Goal: Use online tool/utility: Utilize a website feature to perform a specific function

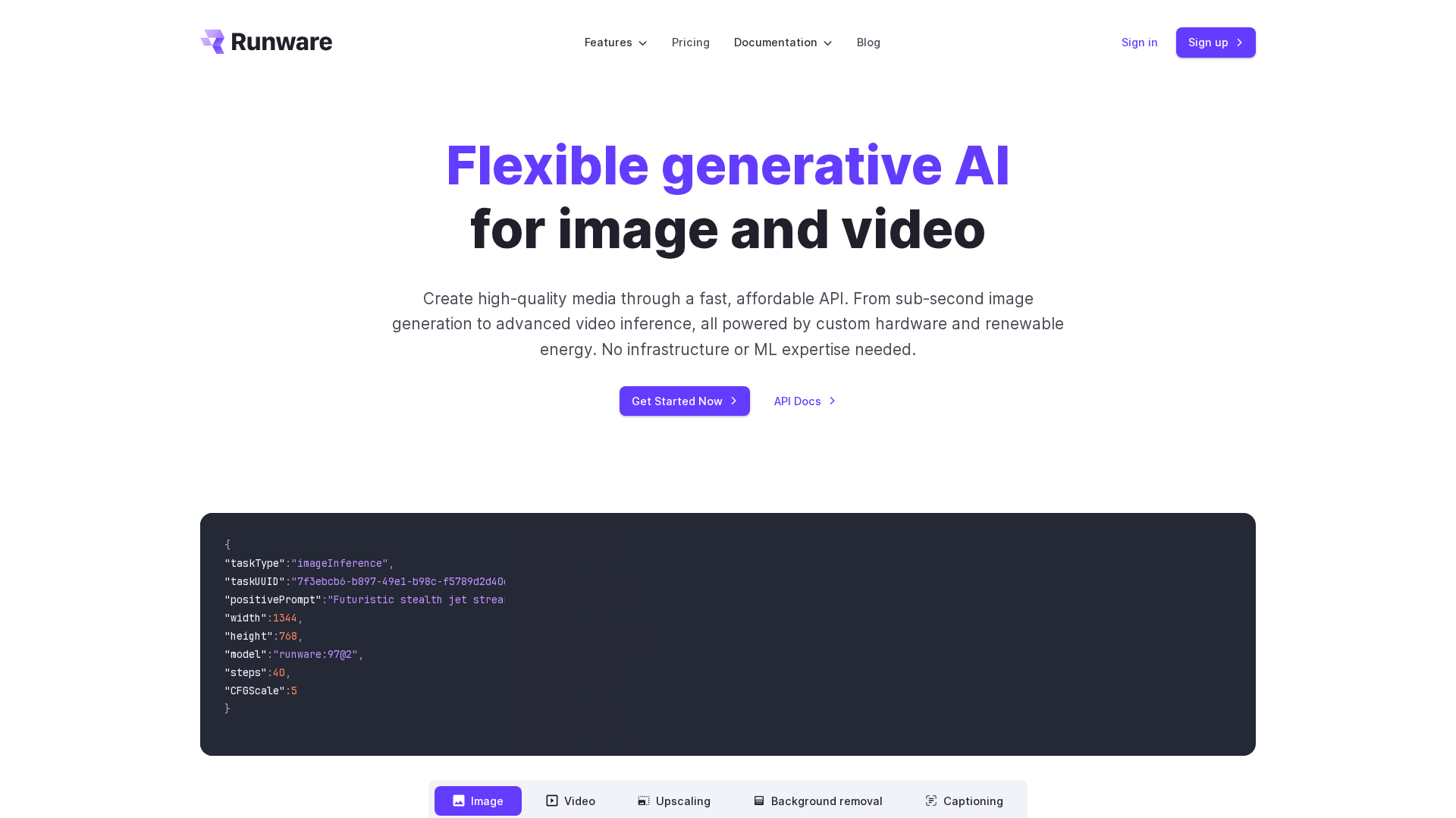
click at [1141, 43] on link "Sign in" at bounding box center [1140, 41] width 36 height 18
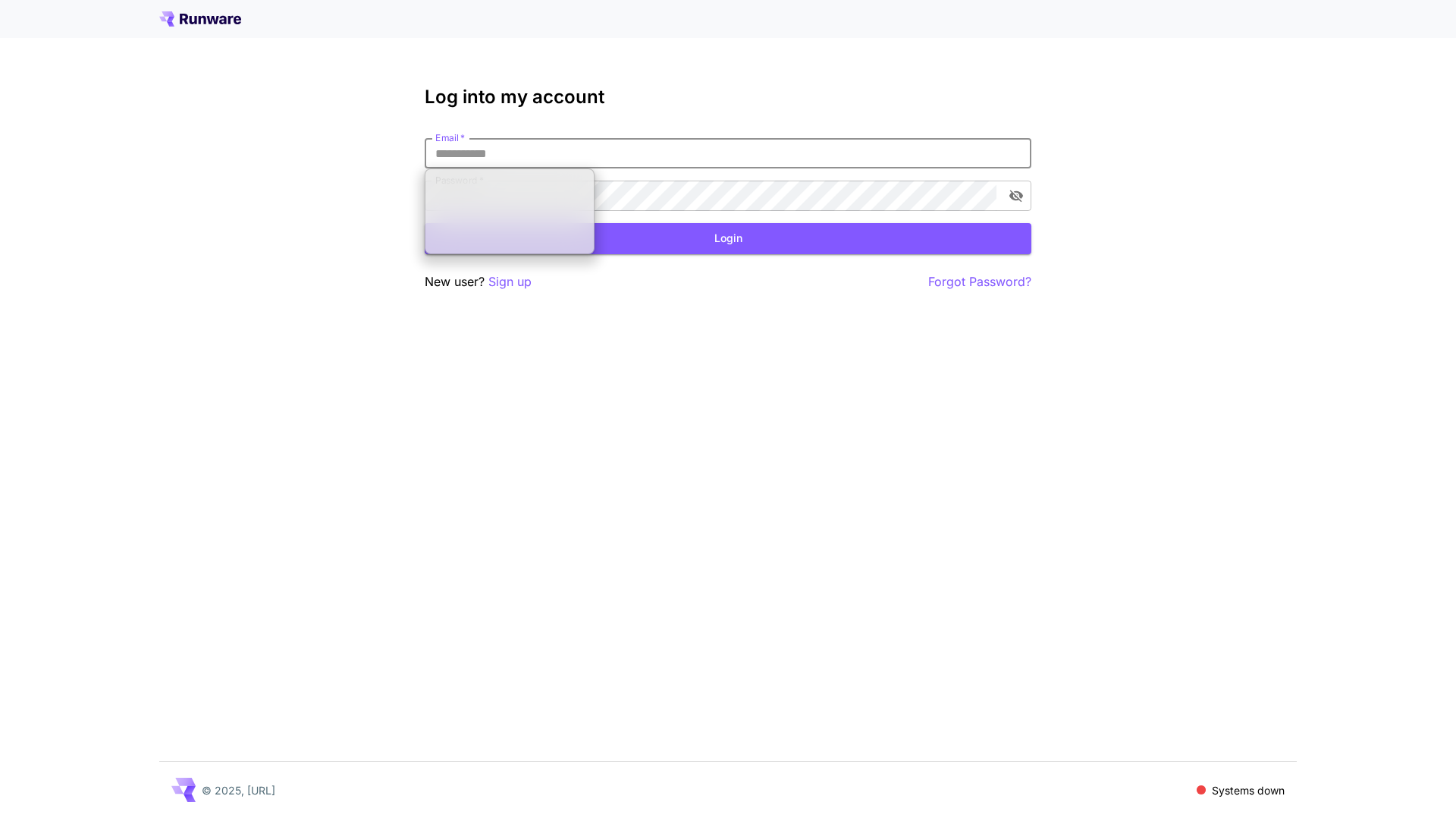
type input "**********"
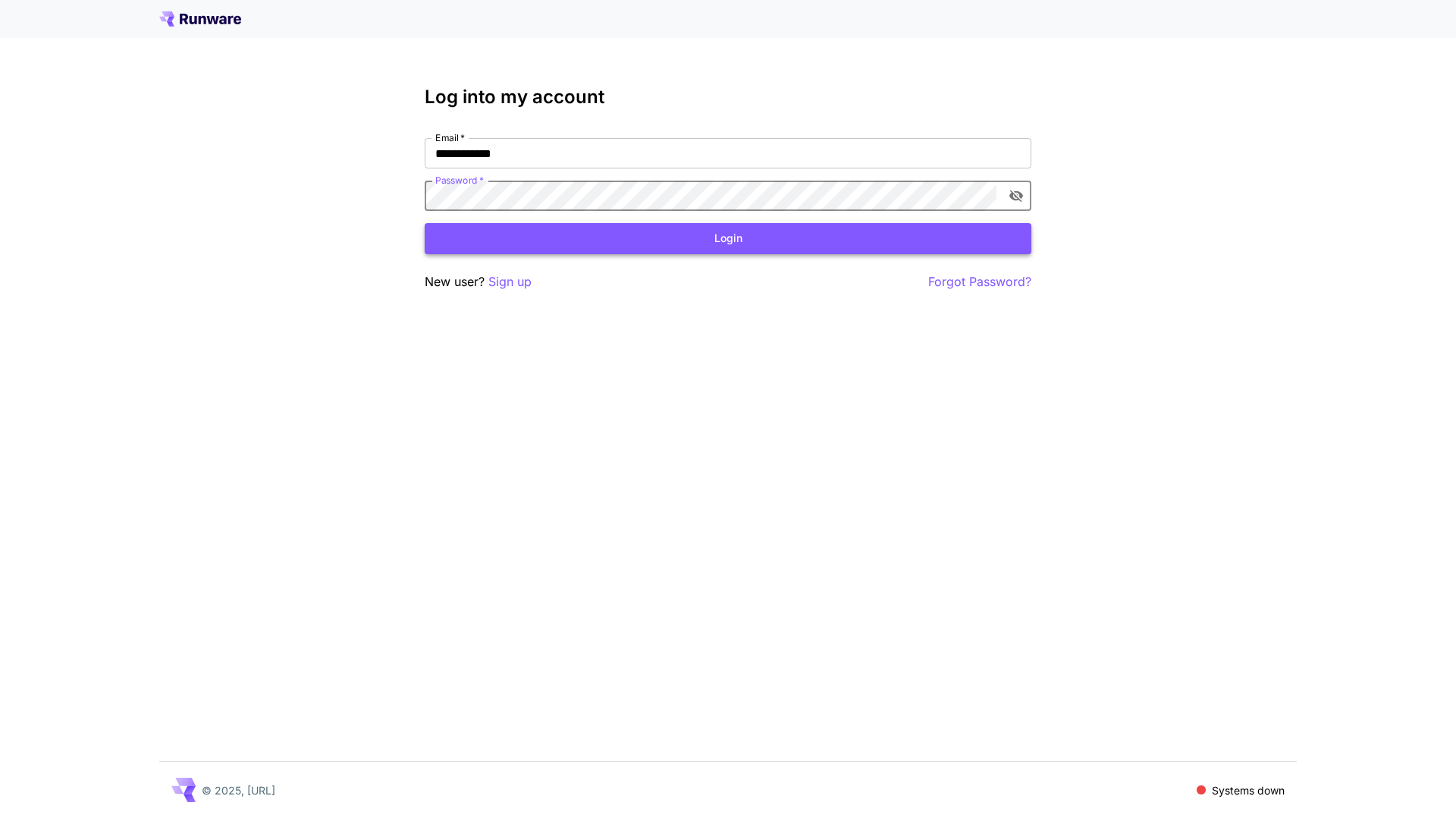
click at [649, 231] on button "Login" at bounding box center [728, 238] width 607 height 31
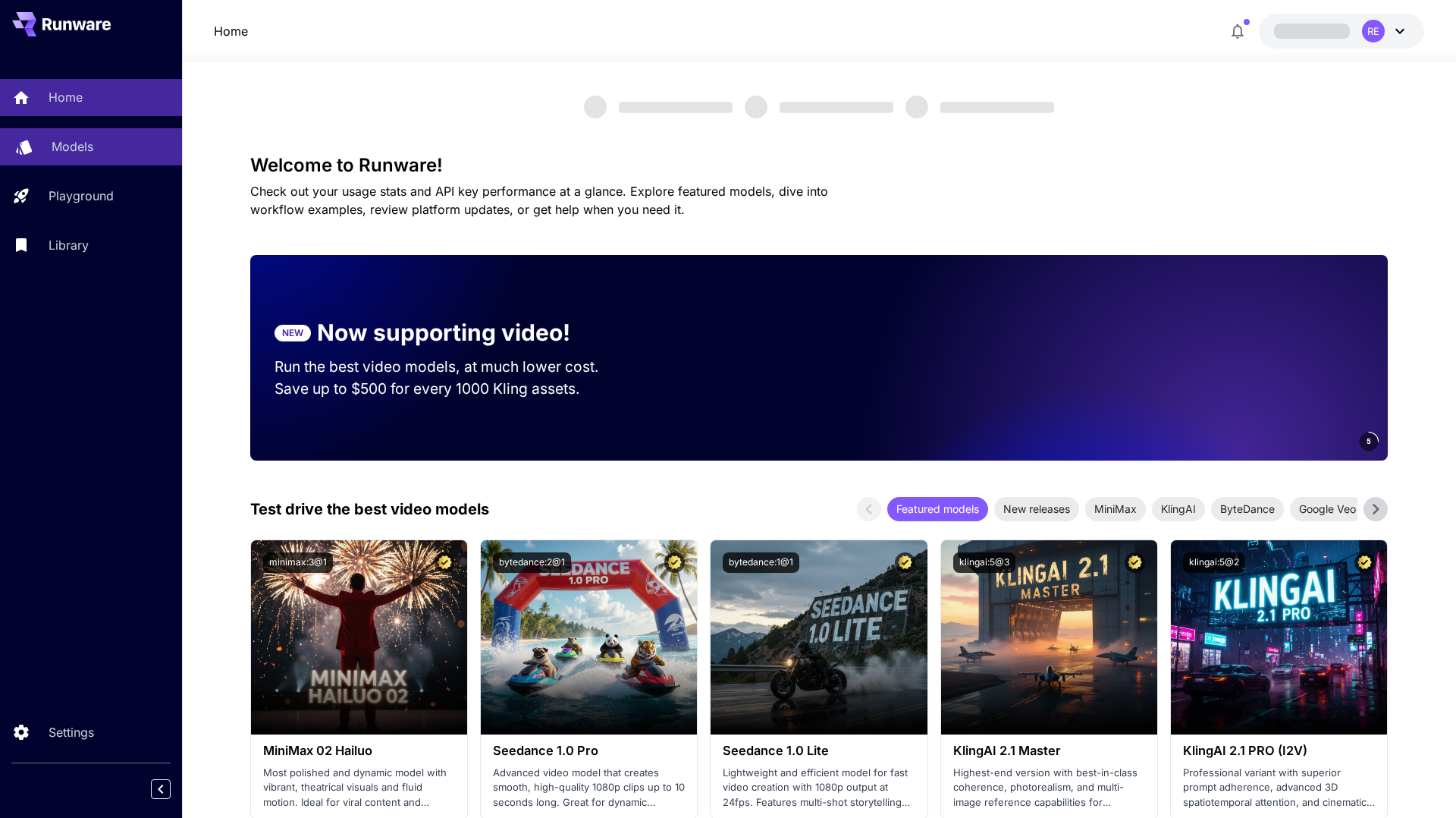
click at [70, 150] on p "Models" at bounding box center [72, 146] width 41 height 19
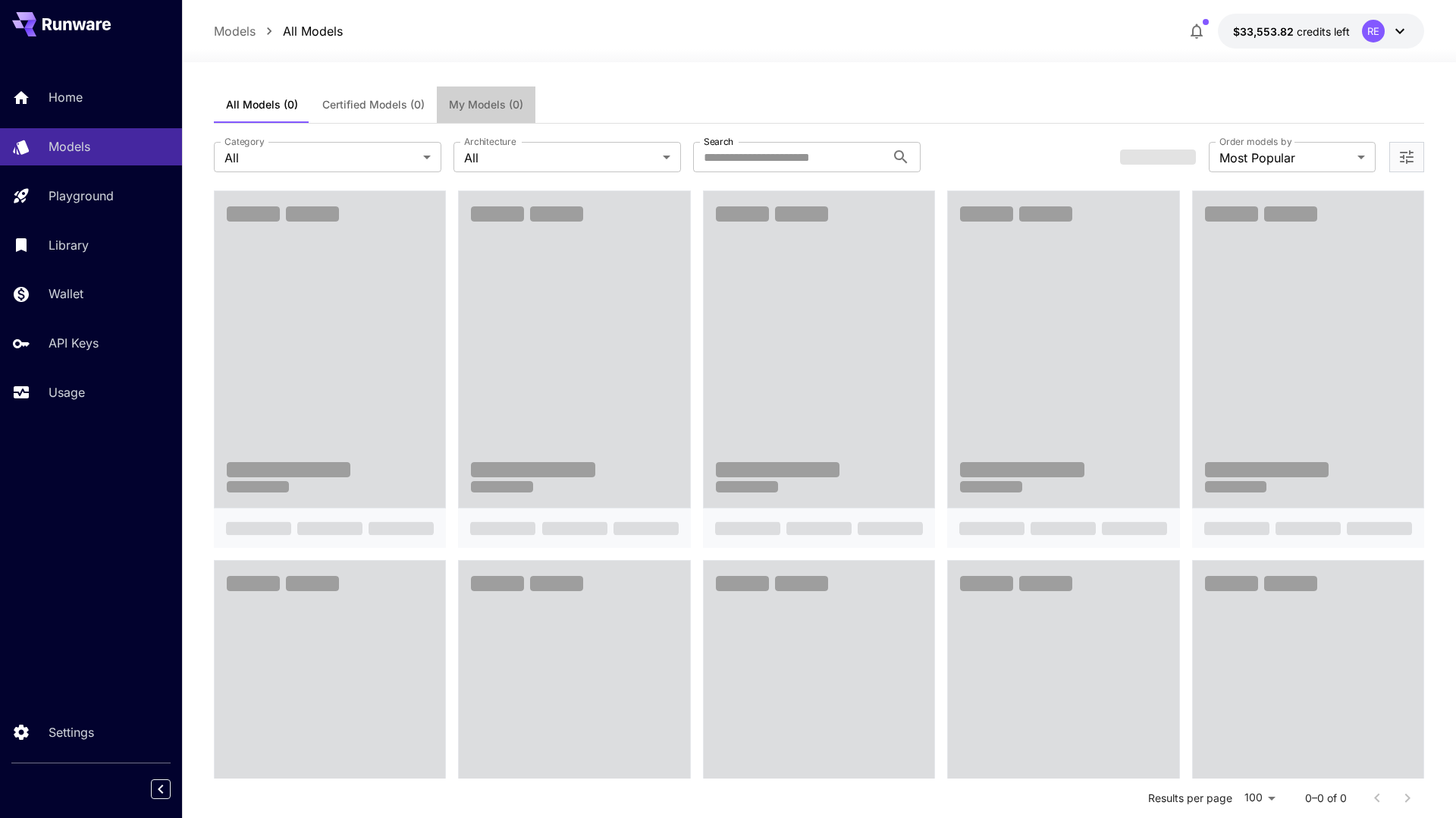
click at [478, 104] on span "My Models (0)" at bounding box center [486, 105] width 74 height 14
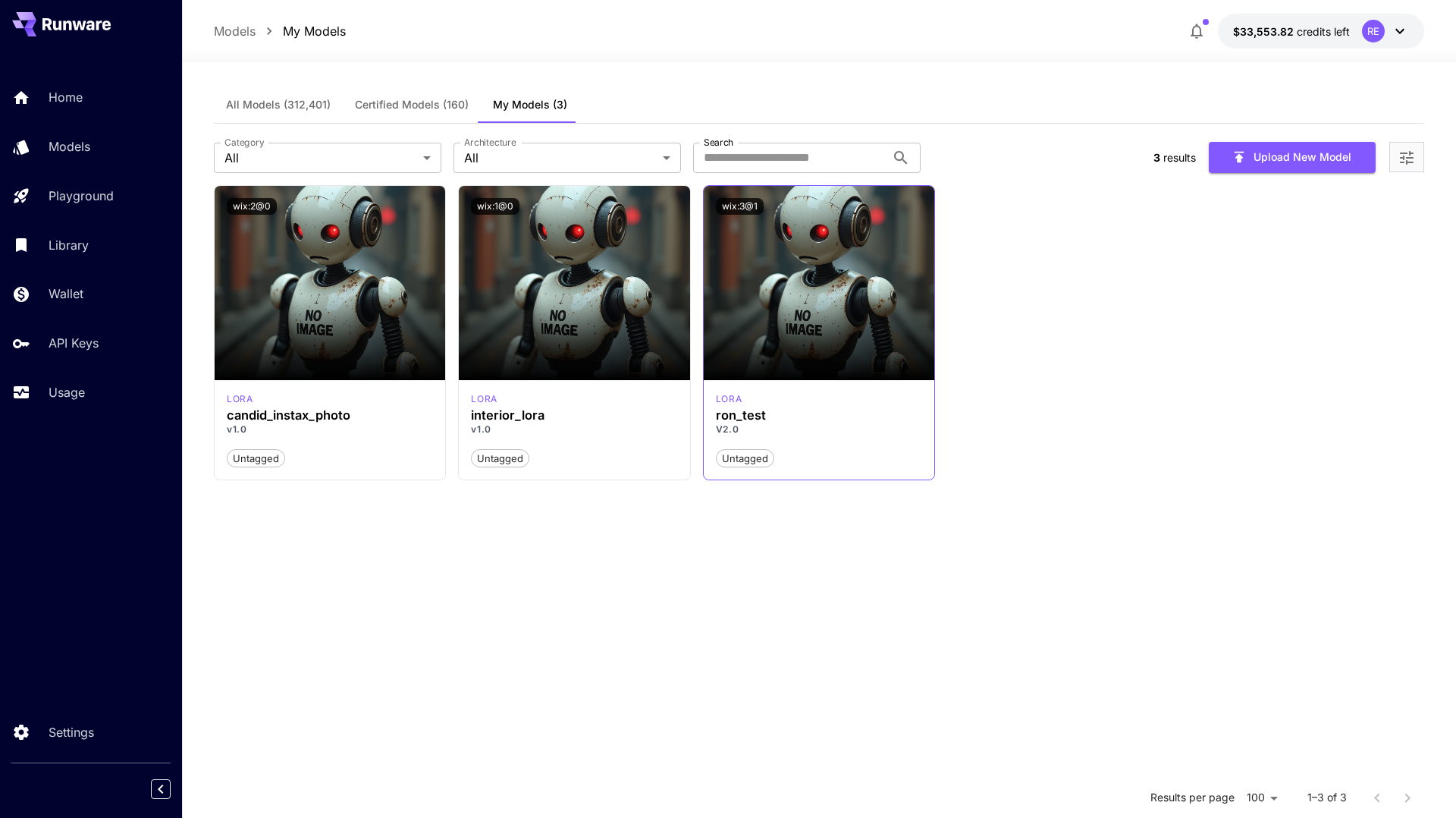
click at [834, 444] on div "Untagged" at bounding box center [819, 452] width 206 height 32
drag, startPoint x: 712, startPoint y: 417, endPoint x: 775, endPoint y: 417, distance: 63.0
click at [775, 417] on div "[PERSON_NAME] V2.0 Untagged" at bounding box center [819, 430] width 231 height 100
copy h3 "ron_test"
click at [623, 603] on section "Launch in Playground wix:2@0 [PERSON_NAME] candid_instax_photo v1.0 Untagged La…" at bounding box center [819, 594] width 1211 height 818
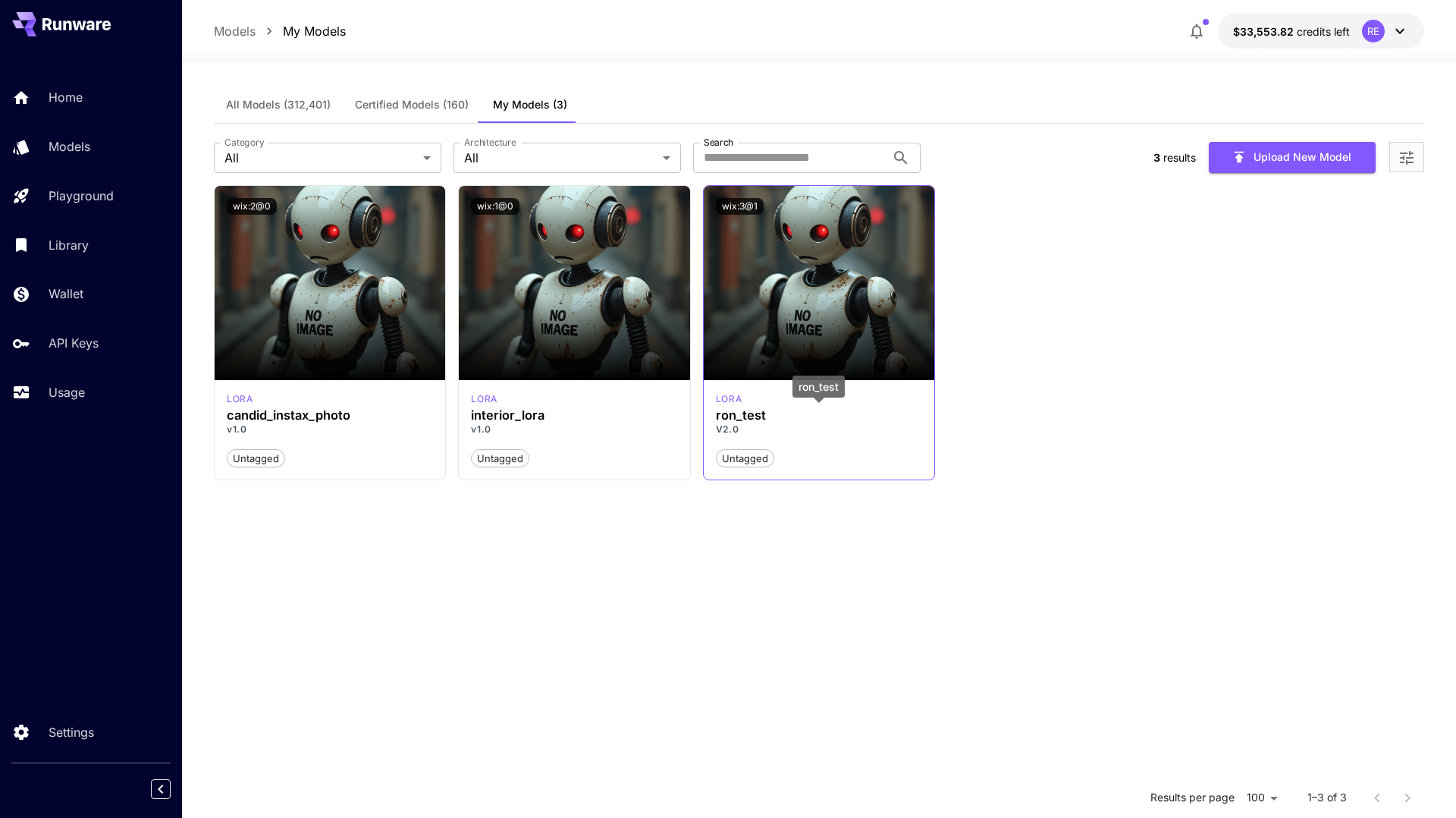
click at [746, 418] on h3 "ron_test" at bounding box center [819, 415] width 206 height 14
click at [552, 660] on section "Launch in Playground wix:2@0 [PERSON_NAME] candid_instax_photo v1.0 Untagged La…" at bounding box center [819, 594] width 1211 height 818
click at [1396, 162] on div at bounding box center [1406, 157] width 35 height 30
click at [1417, 155] on div at bounding box center [1406, 157] width 35 height 30
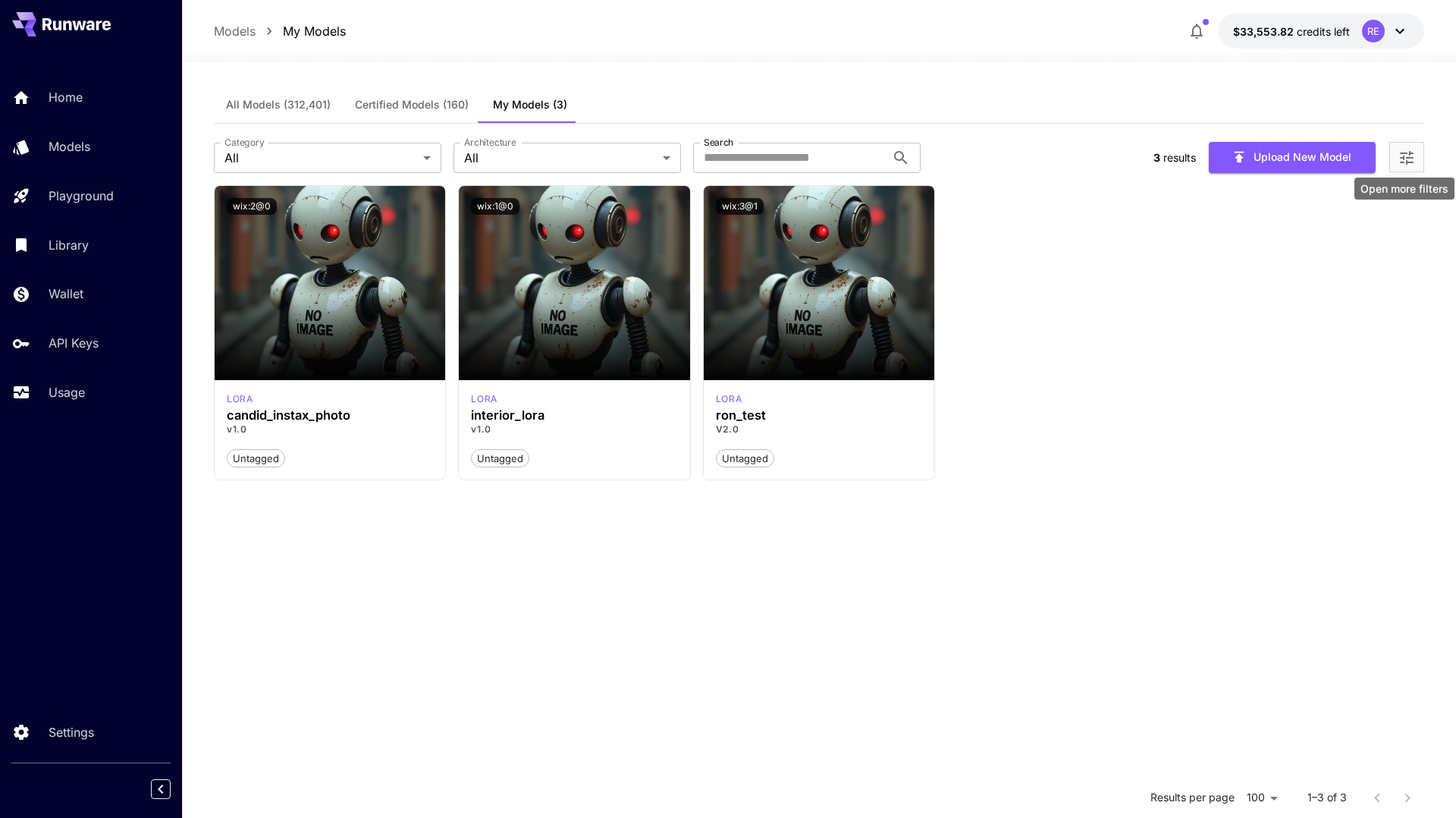
click at [1410, 155] on icon "Open more filters" at bounding box center [1407, 158] width 19 height 19
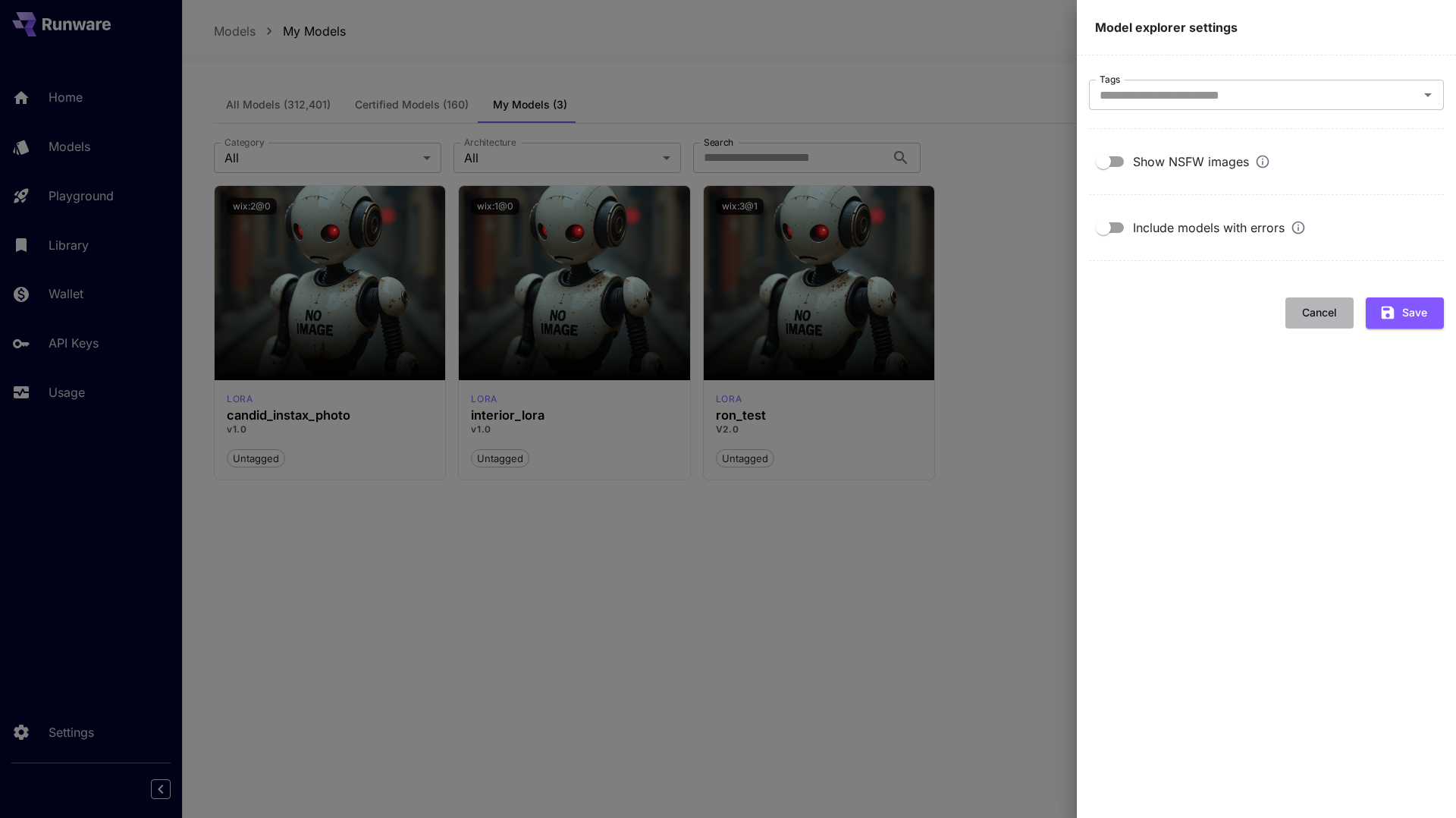
click at [1315, 316] on button "Cancel" at bounding box center [1319, 313] width 68 height 31
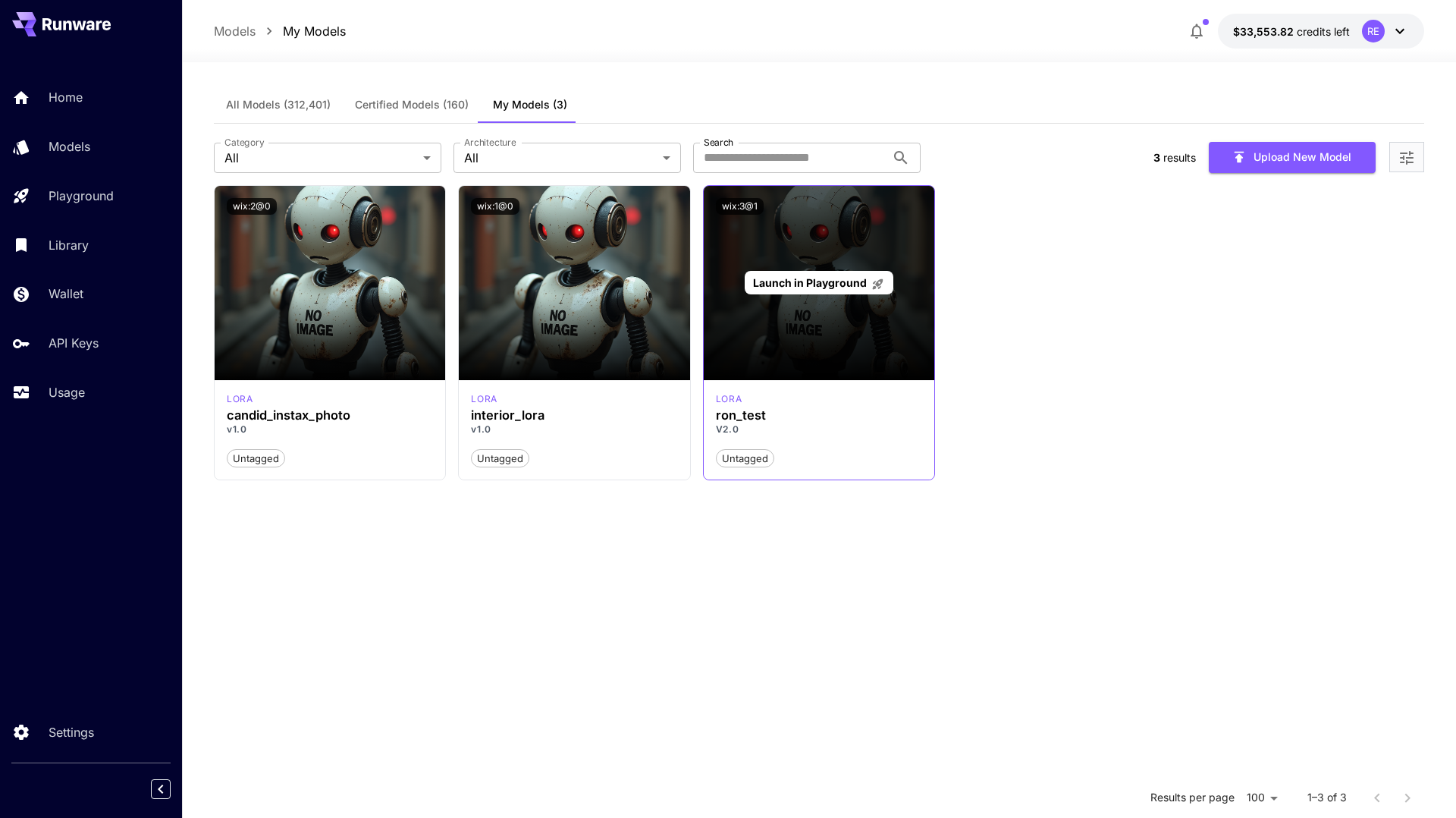
click at [822, 335] on div "Launch in Playground" at bounding box center [819, 283] width 231 height 194
click at [820, 284] on span "Launch in Playground" at bounding box center [810, 282] width 114 height 13
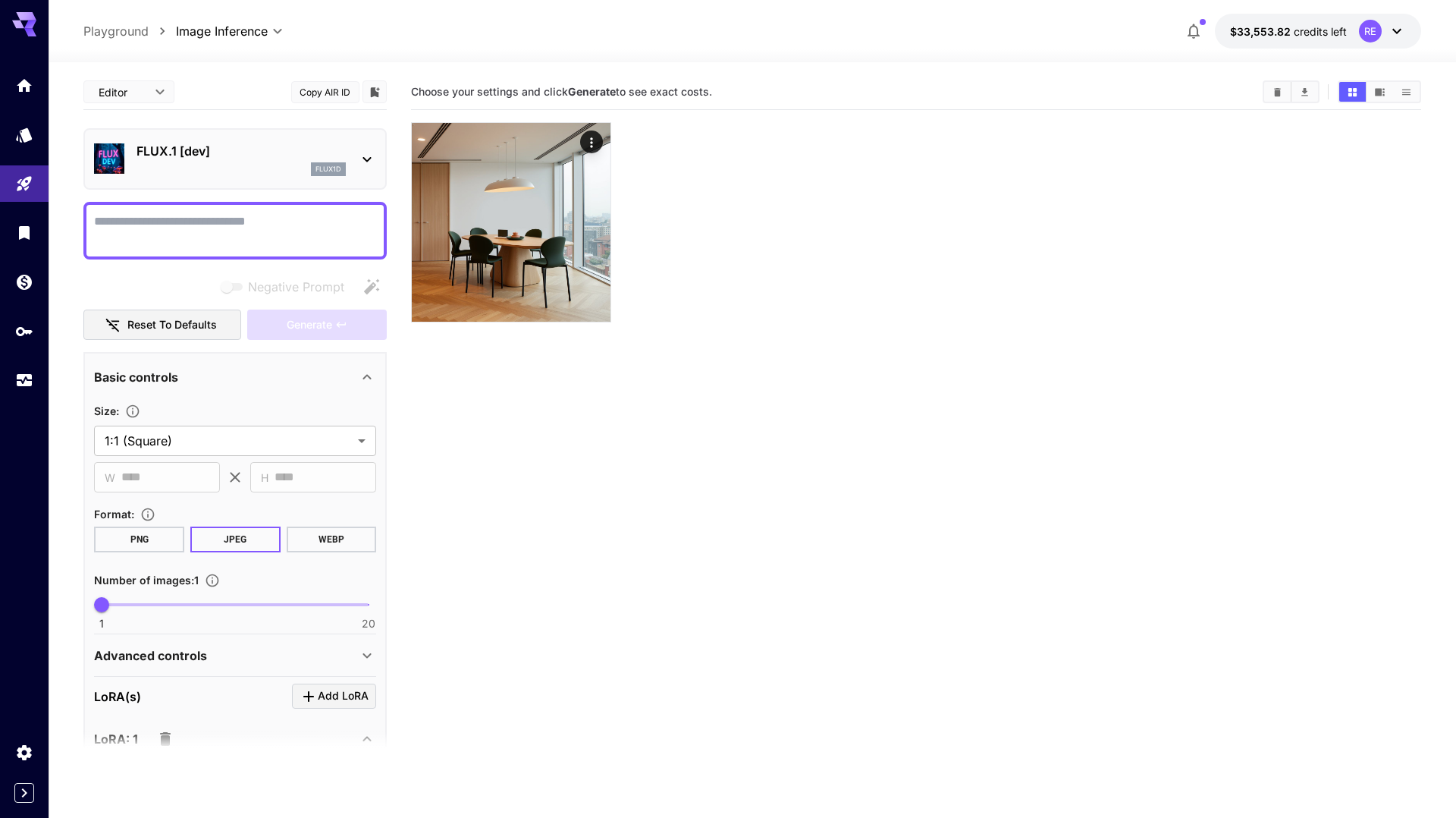
click at [161, 94] on body "**********" at bounding box center [728, 468] width 1456 height 937
click at [576, 403] on div at bounding box center [728, 409] width 1456 height 818
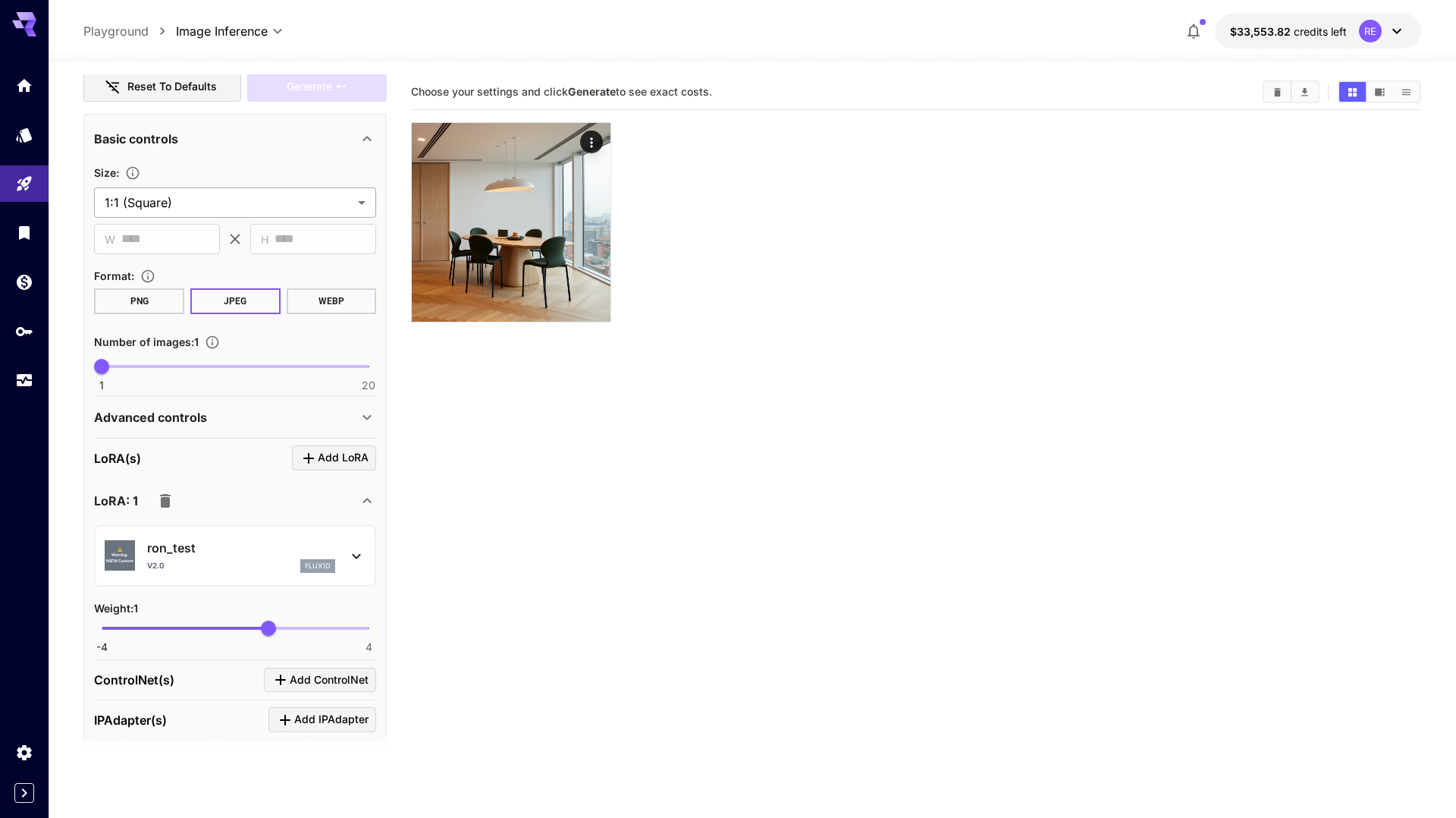
scroll to position [413, 0]
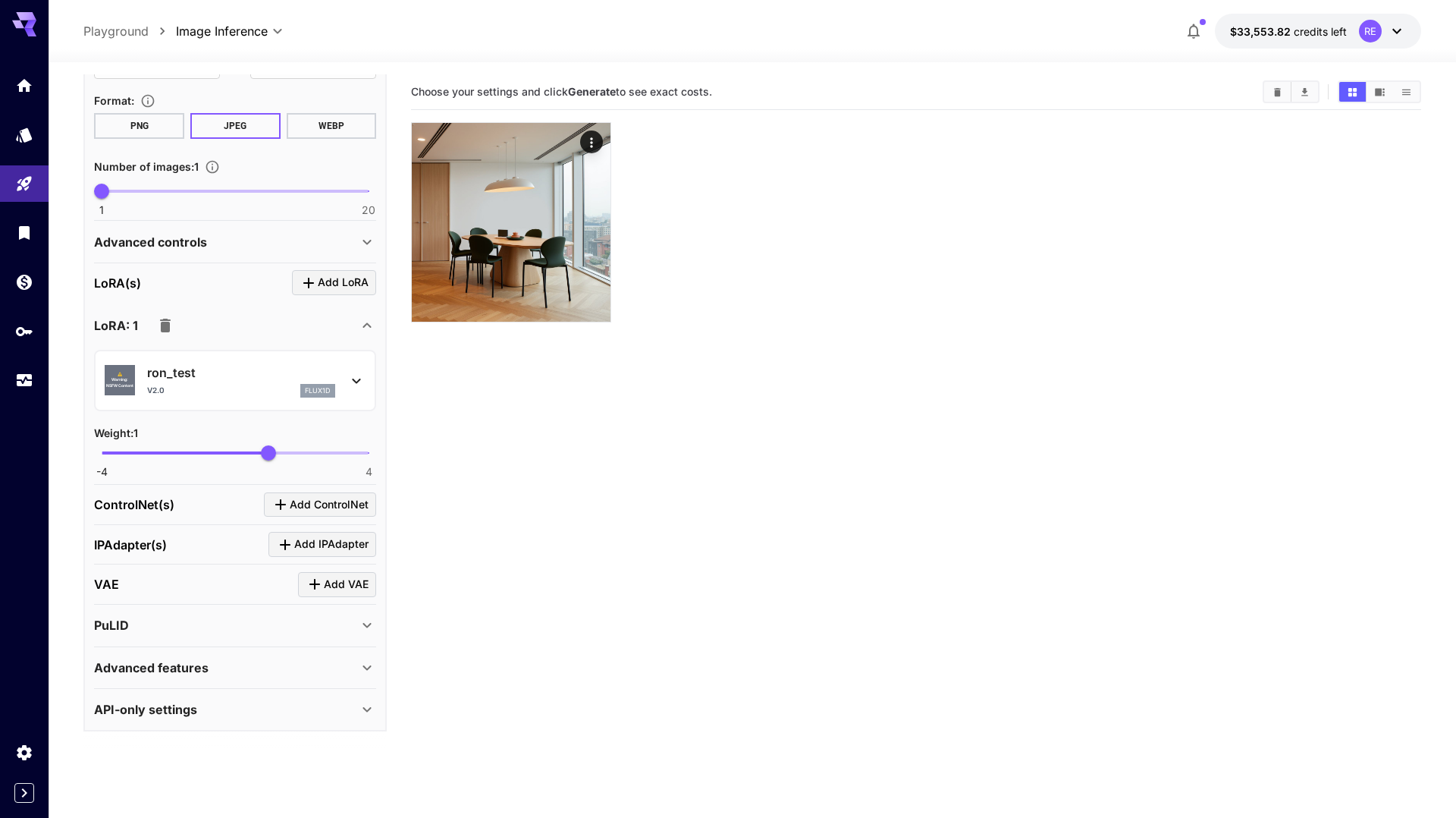
click at [297, 667] on div "Advanced features" at bounding box center [226, 668] width 264 height 19
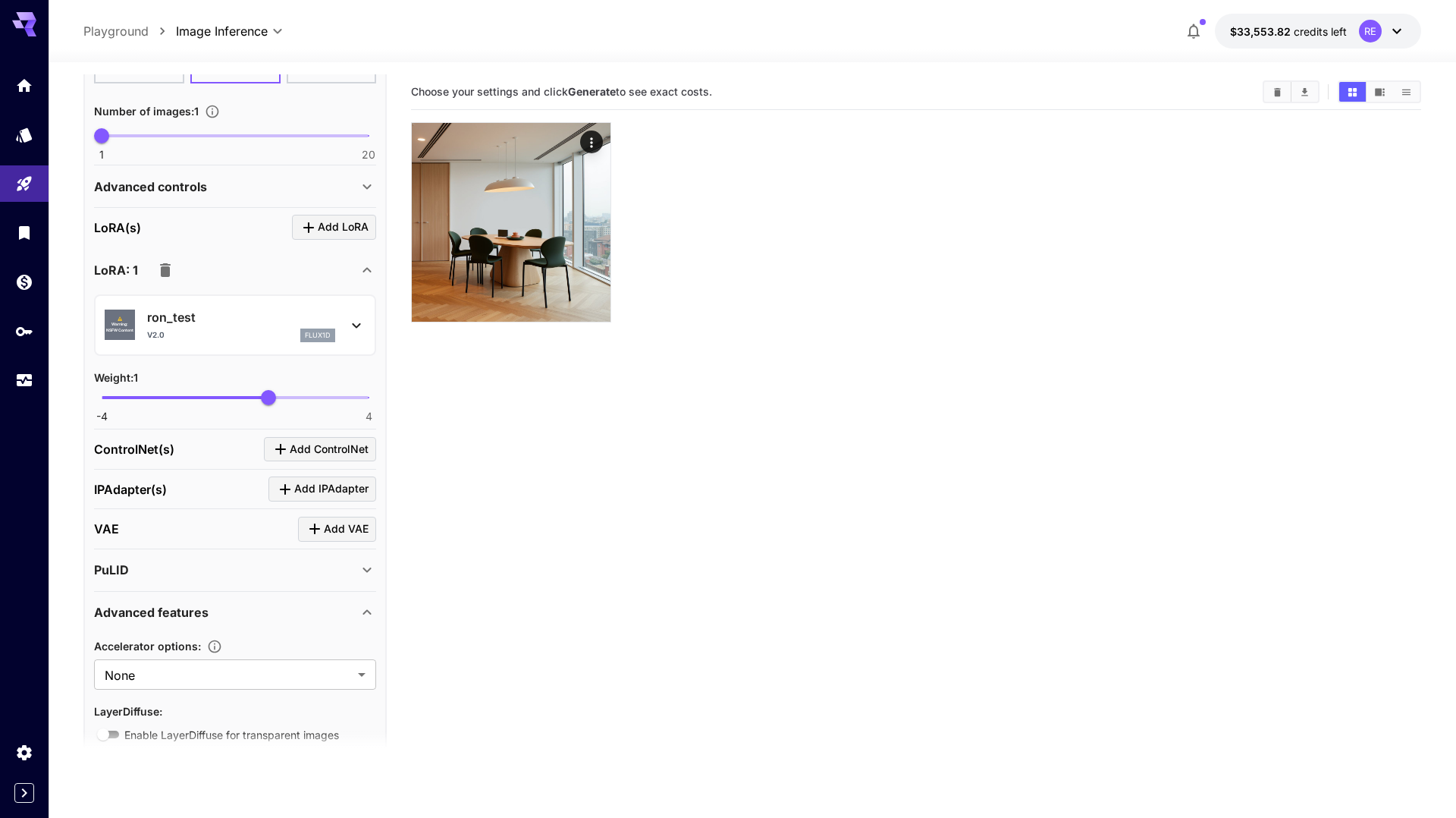
scroll to position [539, 0]
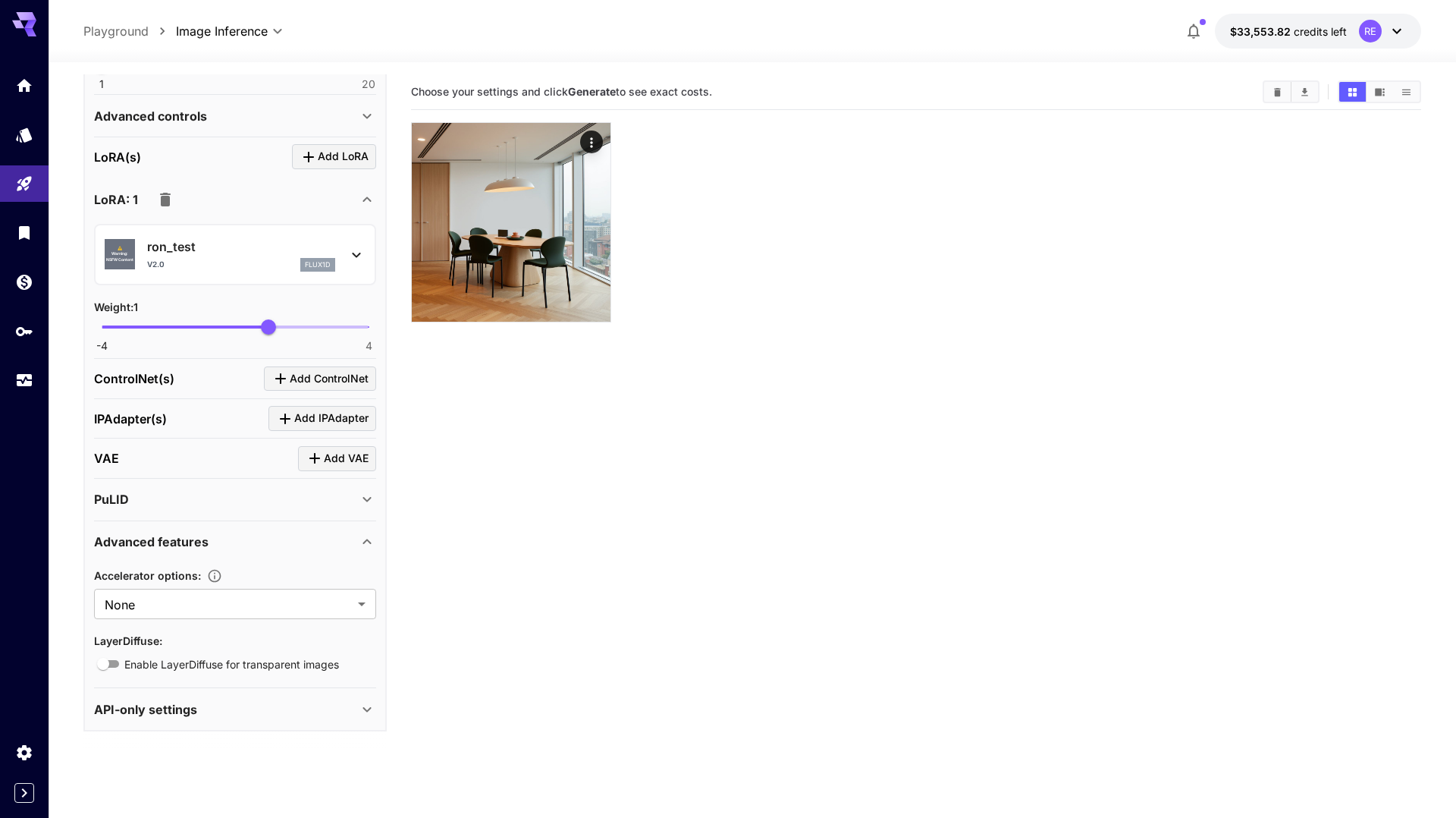
click at [243, 707] on div "API-only settings" at bounding box center [226, 709] width 264 height 19
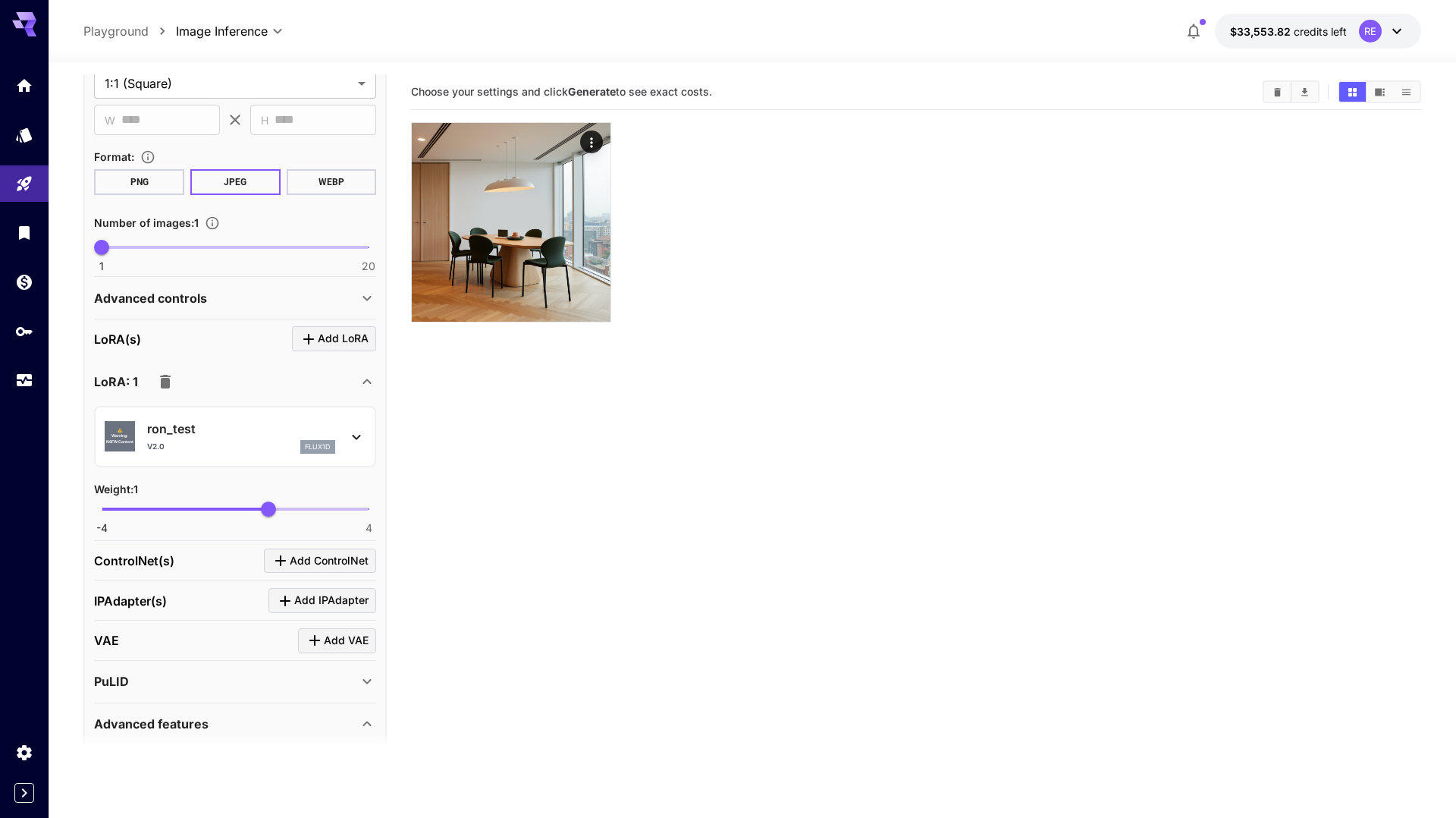
scroll to position [0, 0]
